Goal: Information Seeking & Learning: Compare options

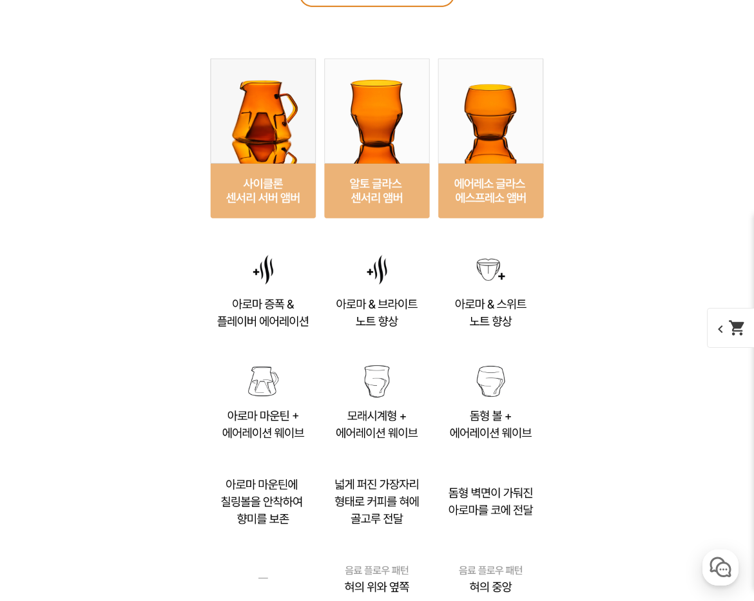
scroll to position [8536, 0]
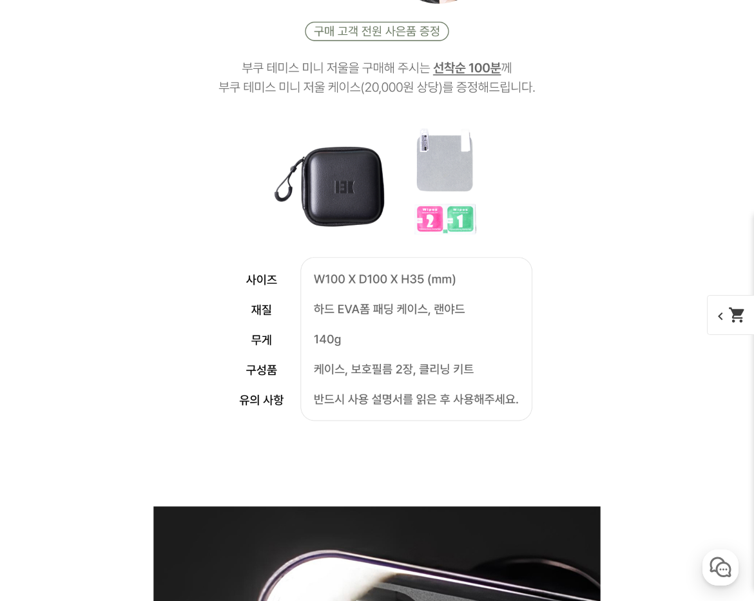
scroll to position [2798, 0]
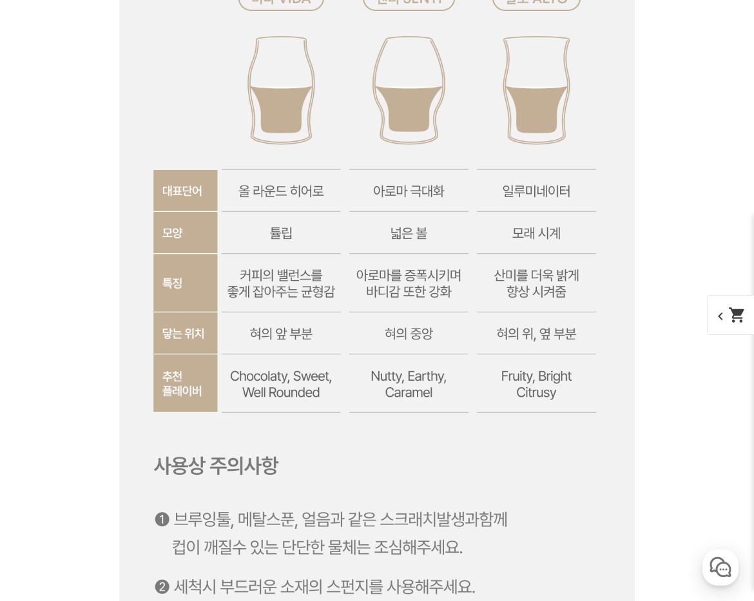
scroll to position [6256, 0]
